Goal: Browse casually

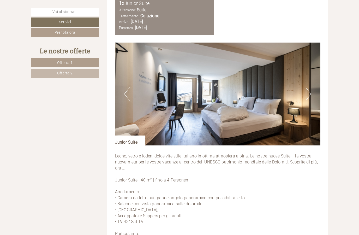
scroll to position [1234, 0]
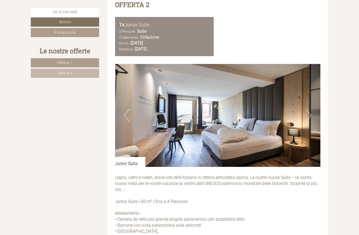
click at [309, 109] on button "Next" at bounding box center [307, 115] width 5 height 13
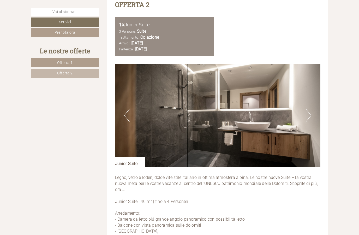
click at [309, 109] on button "Next" at bounding box center [307, 115] width 5 height 13
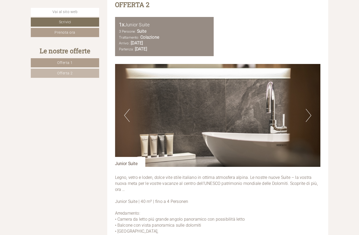
click at [309, 109] on button "Next" at bounding box center [307, 115] width 5 height 13
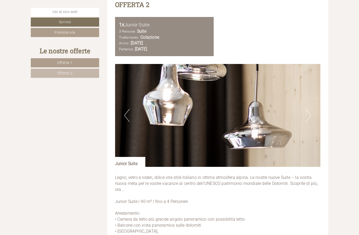
click at [311, 91] on img at bounding box center [217, 115] width 205 height 103
click at [311, 96] on img at bounding box center [217, 115] width 205 height 103
click at [312, 97] on img at bounding box center [217, 115] width 205 height 103
click at [310, 109] on button "Next" at bounding box center [307, 115] width 5 height 13
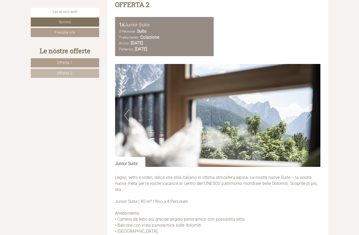
click at [309, 109] on button "Next" at bounding box center [307, 115] width 5 height 13
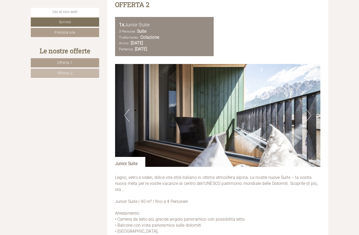
click at [310, 109] on button "Next" at bounding box center [307, 115] width 5 height 13
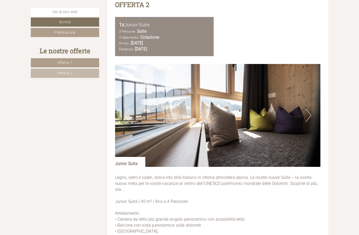
click at [310, 109] on button "Next" at bounding box center [307, 115] width 5 height 13
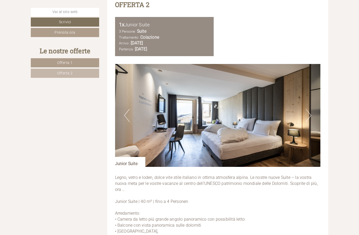
click at [310, 109] on button "Next" at bounding box center [307, 115] width 5 height 13
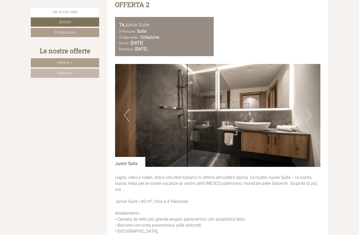
click at [312, 89] on img at bounding box center [217, 115] width 205 height 103
click at [310, 109] on button "Next" at bounding box center [307, 115] width 5 height 13
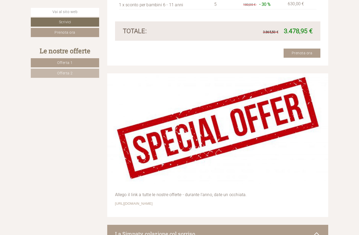
scroll to position [1665, 0]
